Goal: Find specific page/section: Find specific page/section

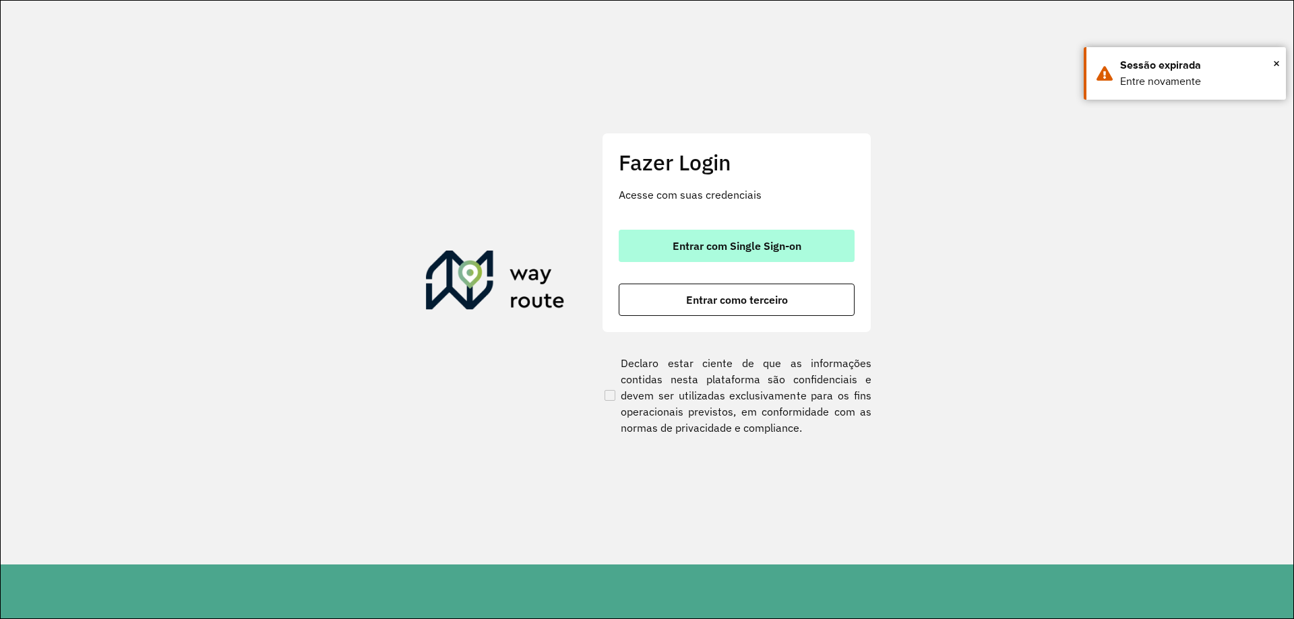
click at [757, 242] on span "Entrar com Single Sign-on" at bounding box center [736, 246] width 129 height 11
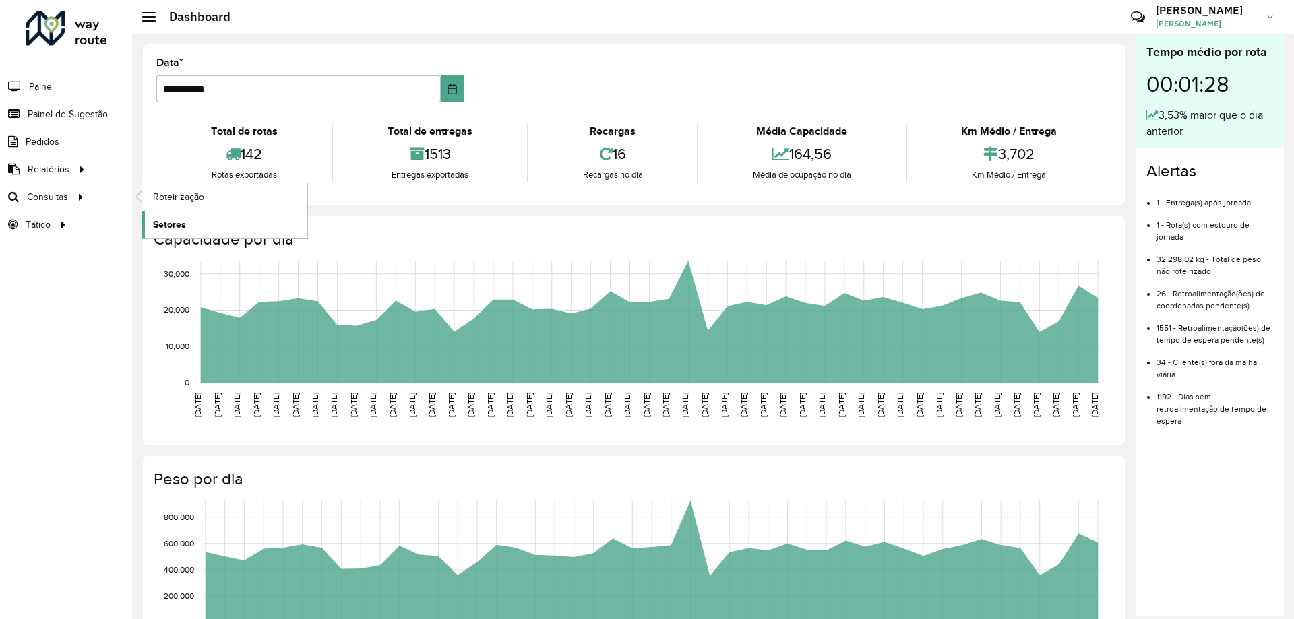
click at [175, 218] on span "Setores" at bounding box center [169, 225] width 33 height 14
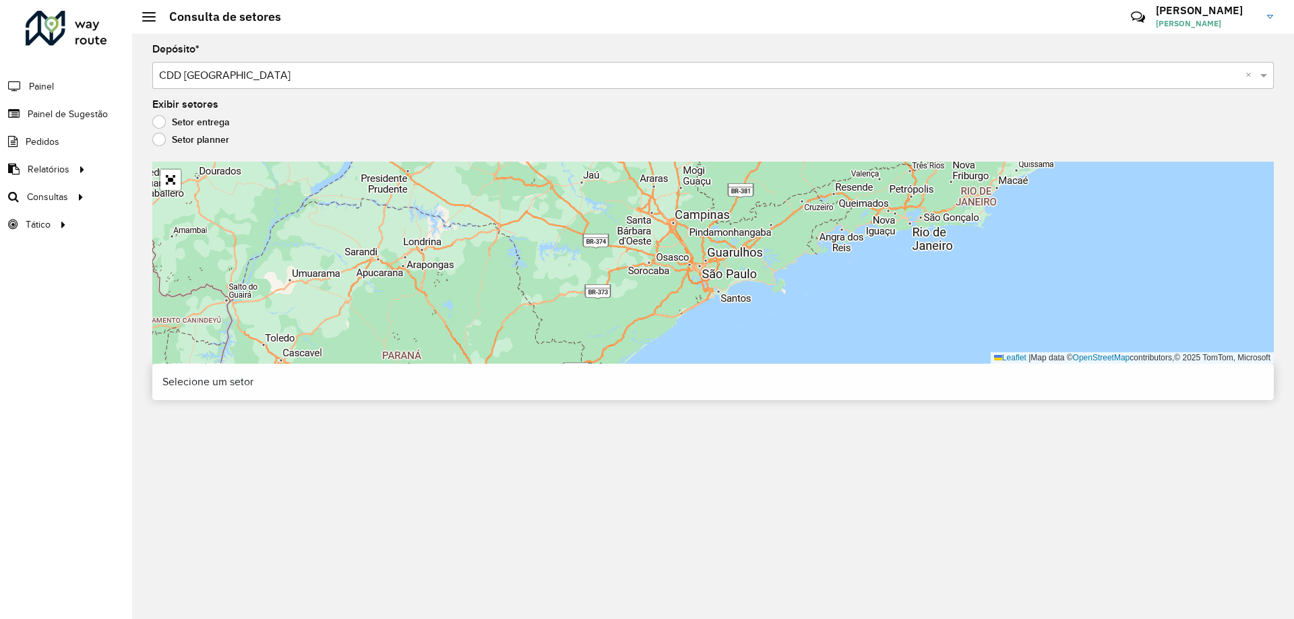
click at [166, 190] on div at bounding box center [170, 179] width 23 height 23
click at [172, 174] on link "Abrir mapa em tela cheia" at bounding box center [170, 180] width 20 height 20
